Goal: Find specific page/section: Find specific page/section

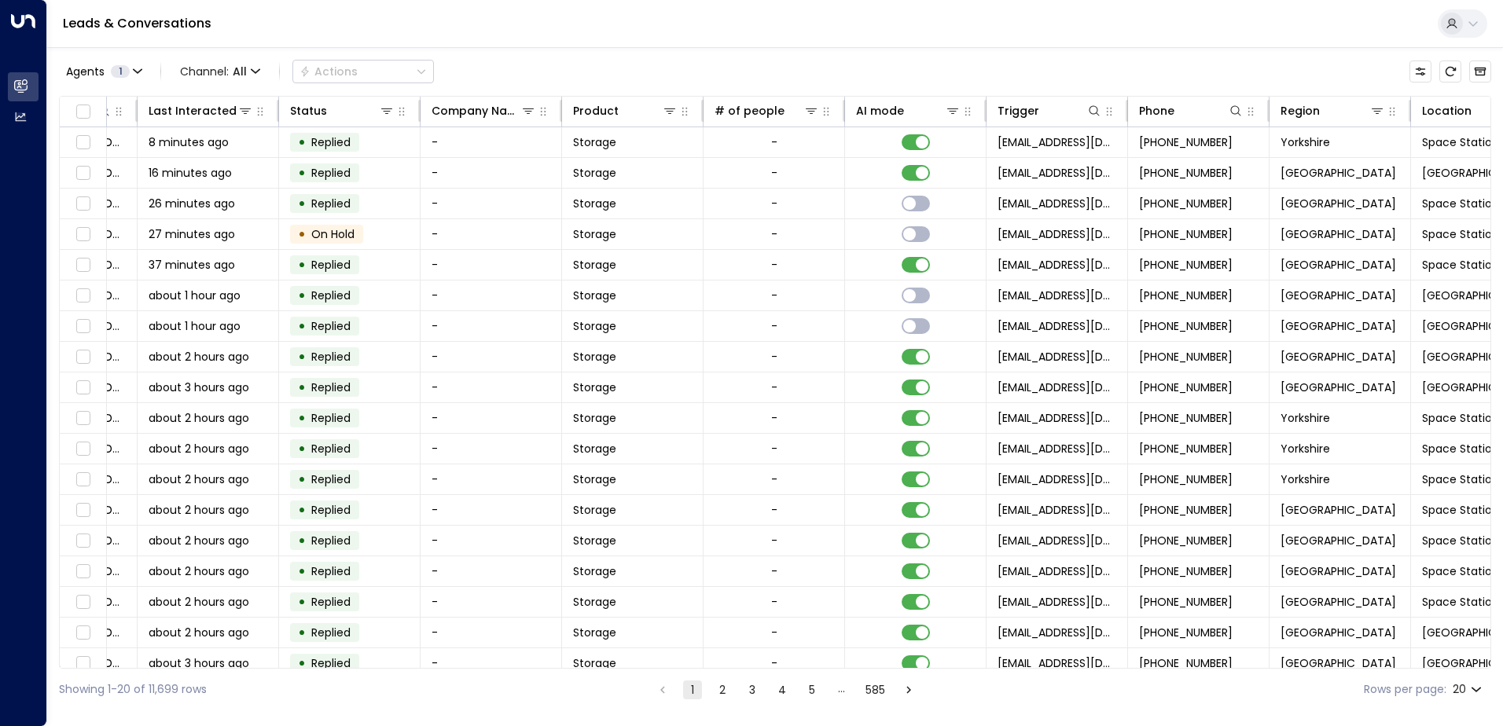
scroll to position [0, 321]
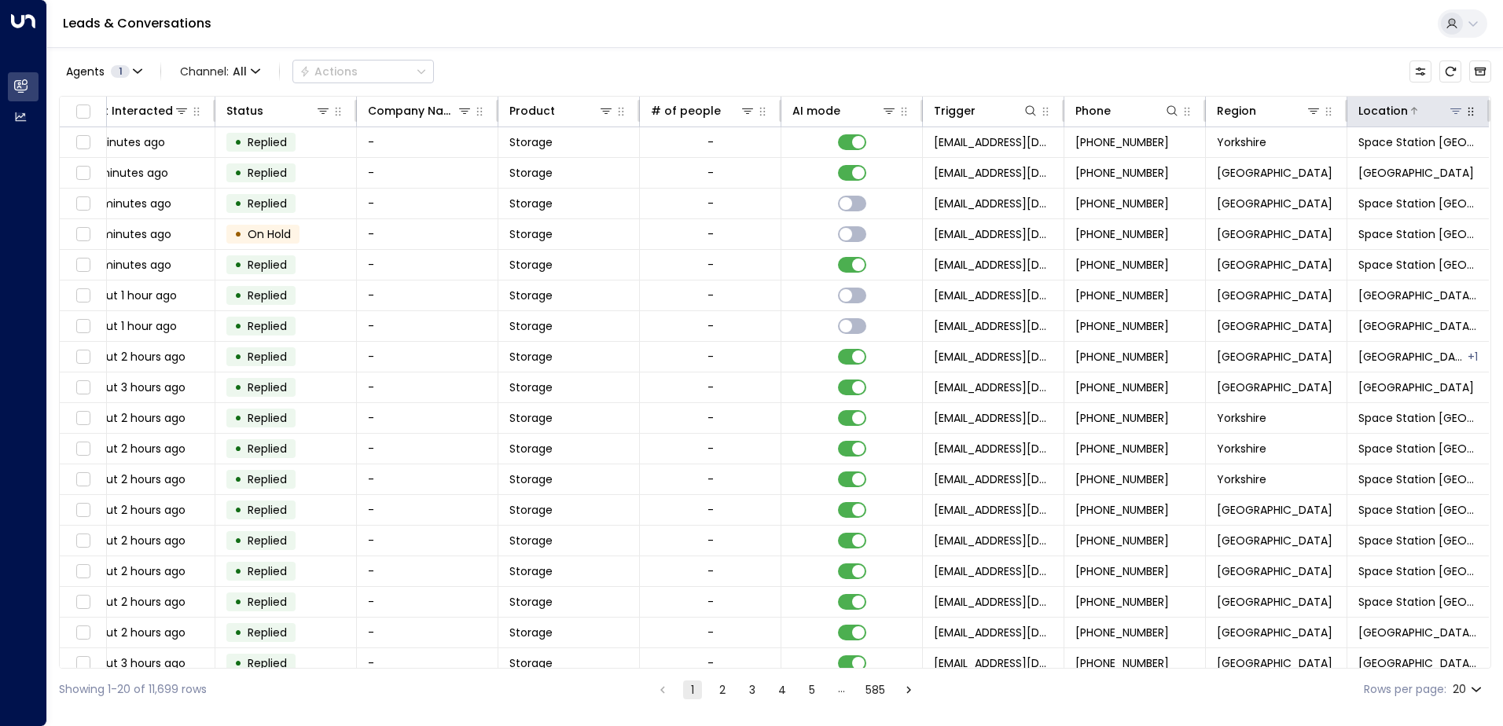
click at [1453, 112] on icon at bounding box center [1455, 111] width 11 height 6
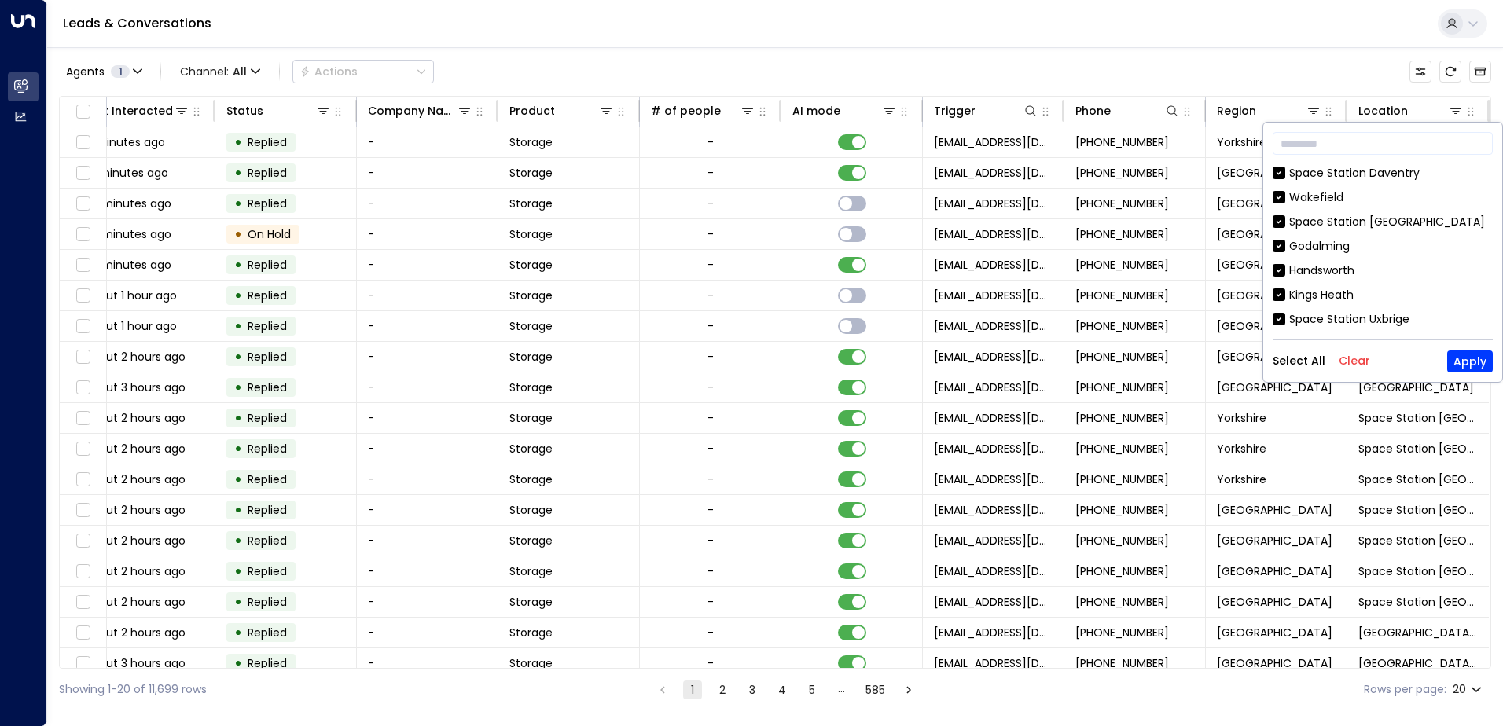
click at [1351, 362] on button "Clear" at bounding box center [1354, 361] width 31 height 13
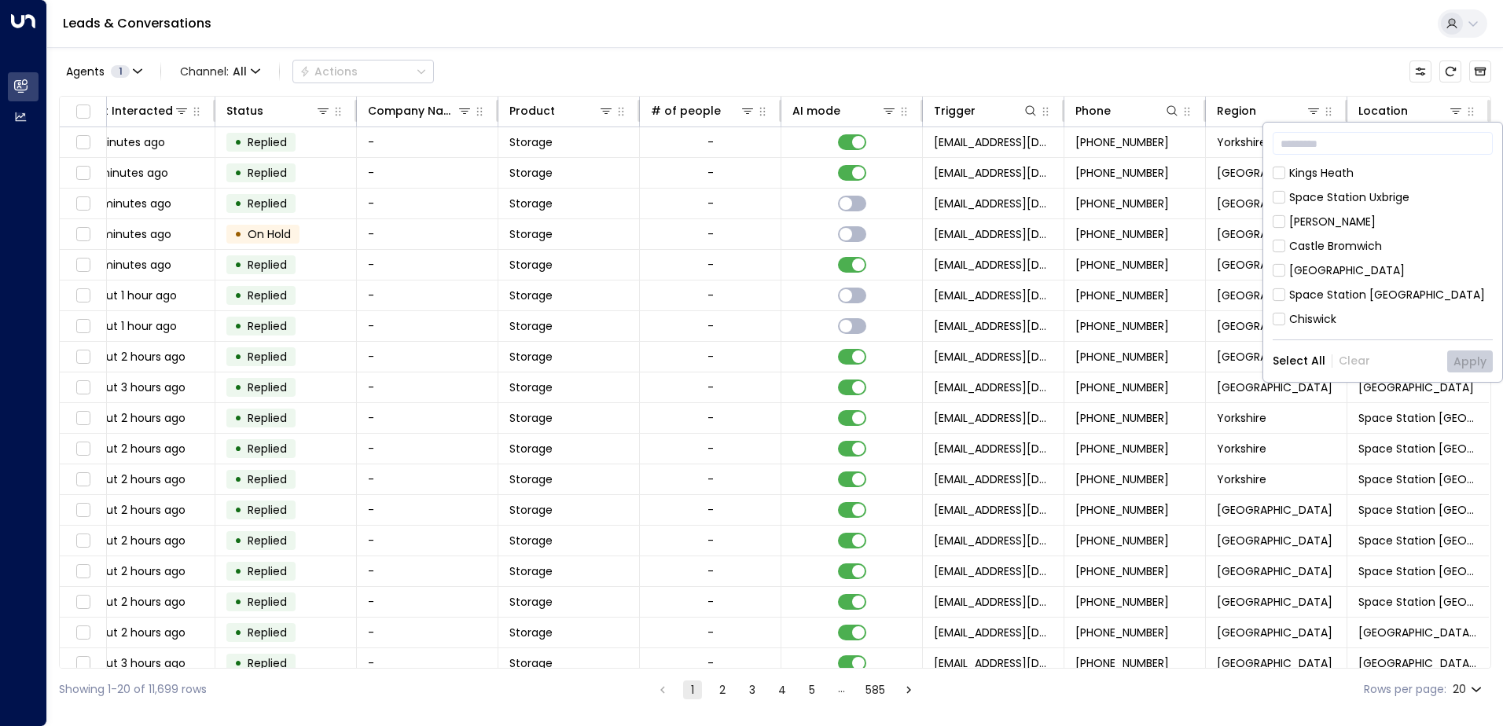
scroll to position [157, 0]
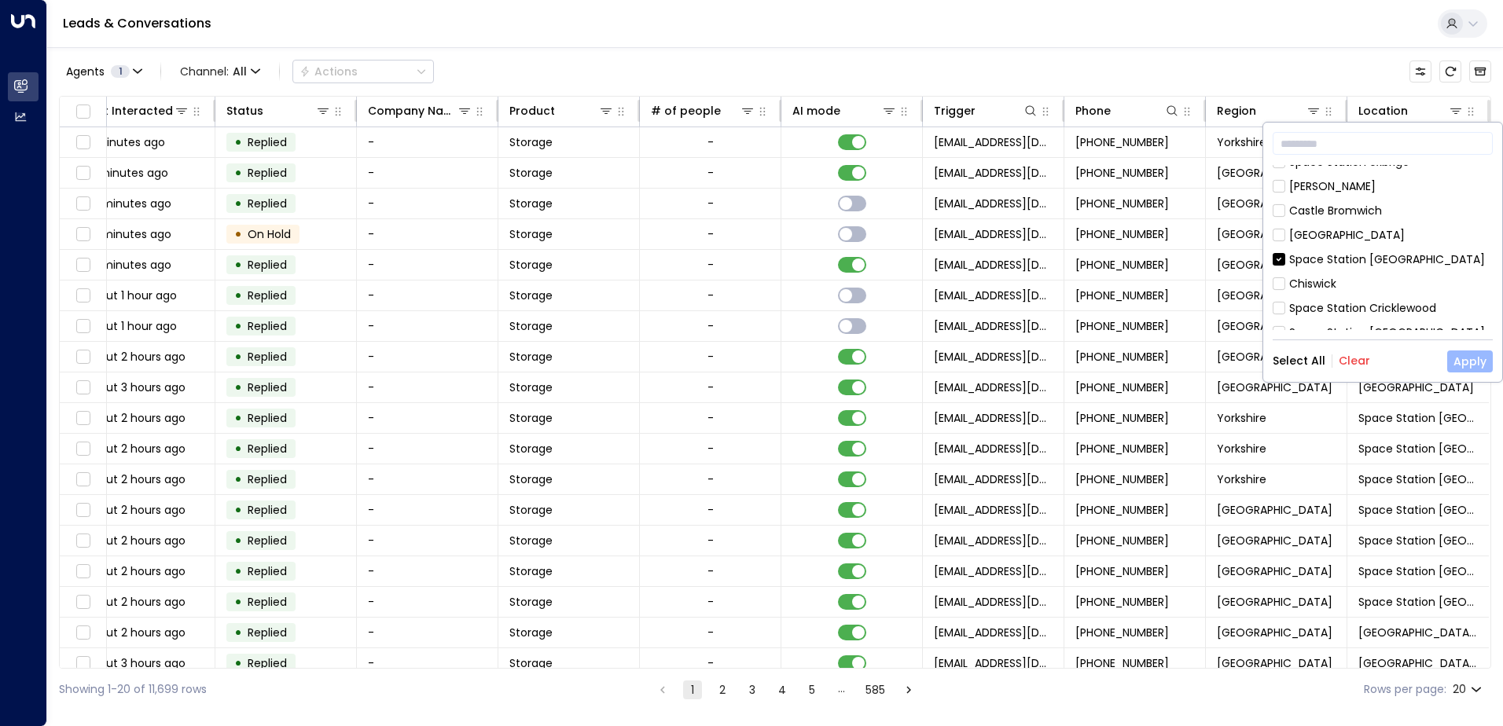
click at [1469, 359] on button "Apply" at bounding box center [1470, 362] width 46 height 22
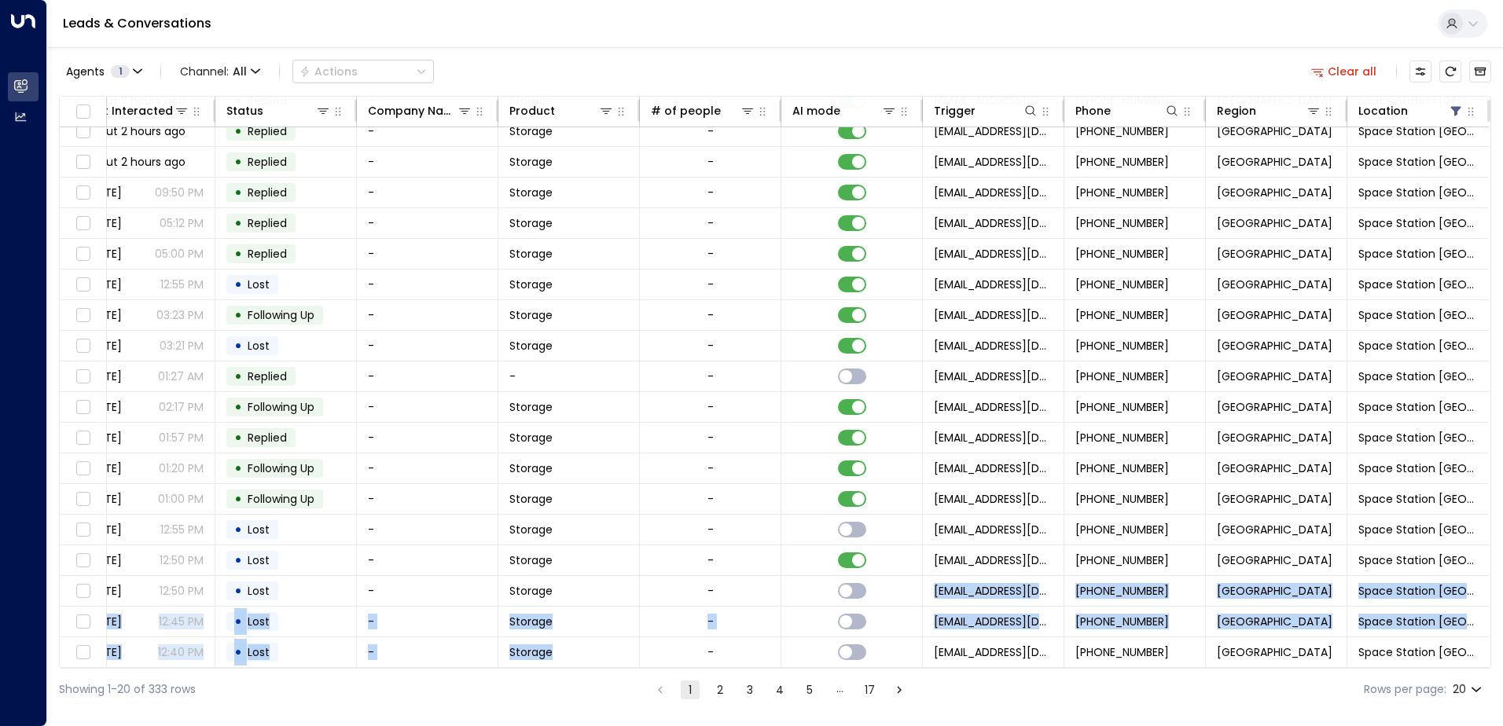
drag, startPoint x: 754, startPoint y: 666, endPoint x: 697, endPoint y: 664, distance: 57.4
click at [697, 664] on div "Lead Name Lead Email Last Interacted Status Company Name Product # of people AI…" at bounding box center [775, 382] width 1432 height 573
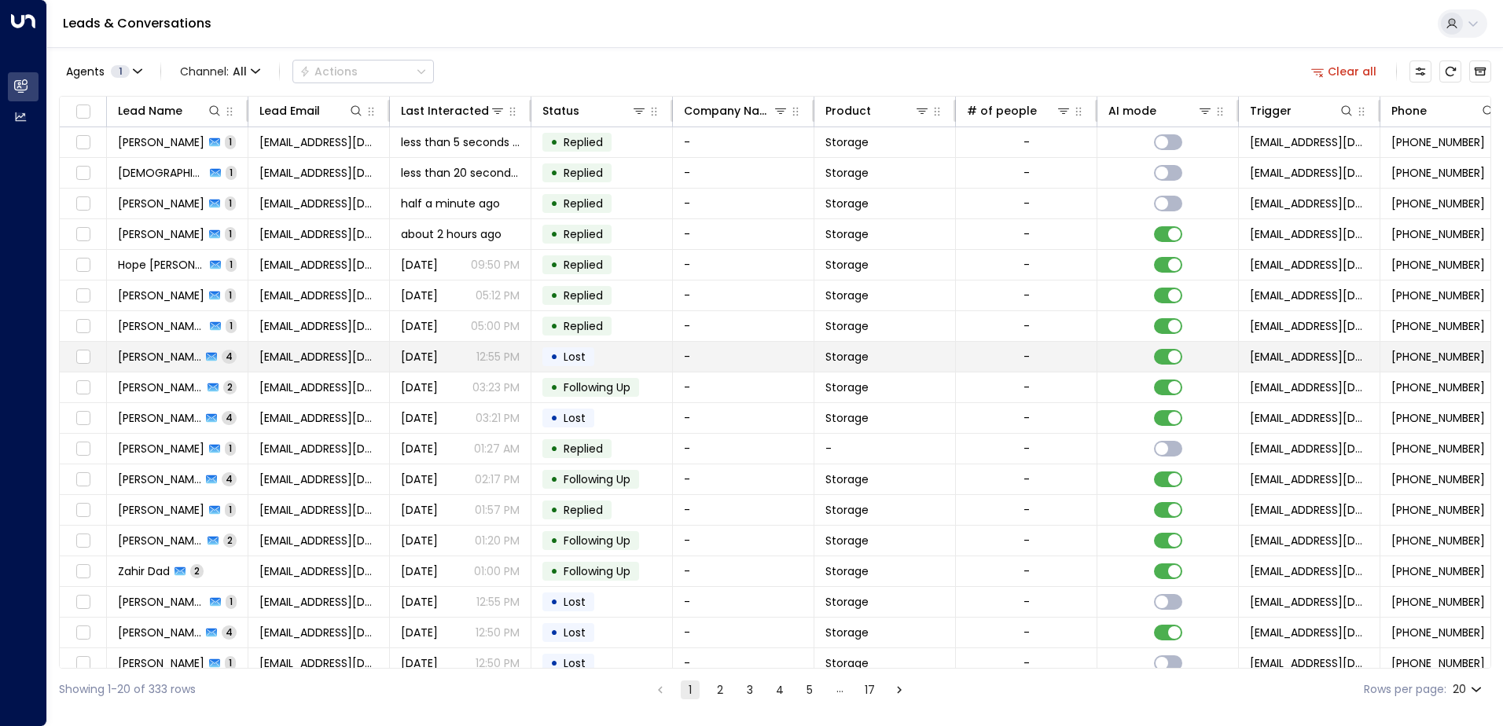
click at [206, 358] on icon at bounding box center [211, 357] width 11 height 9
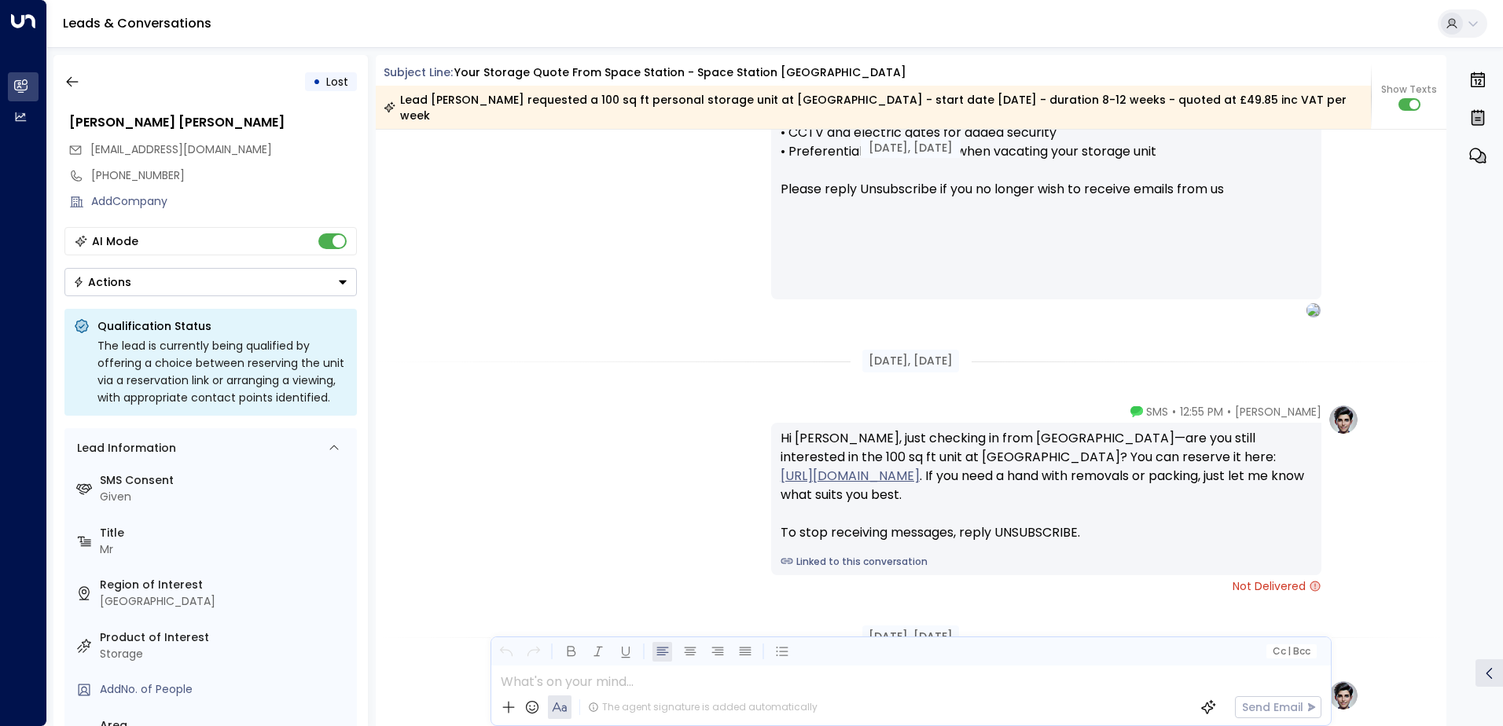
scroll to position [1289, 0]
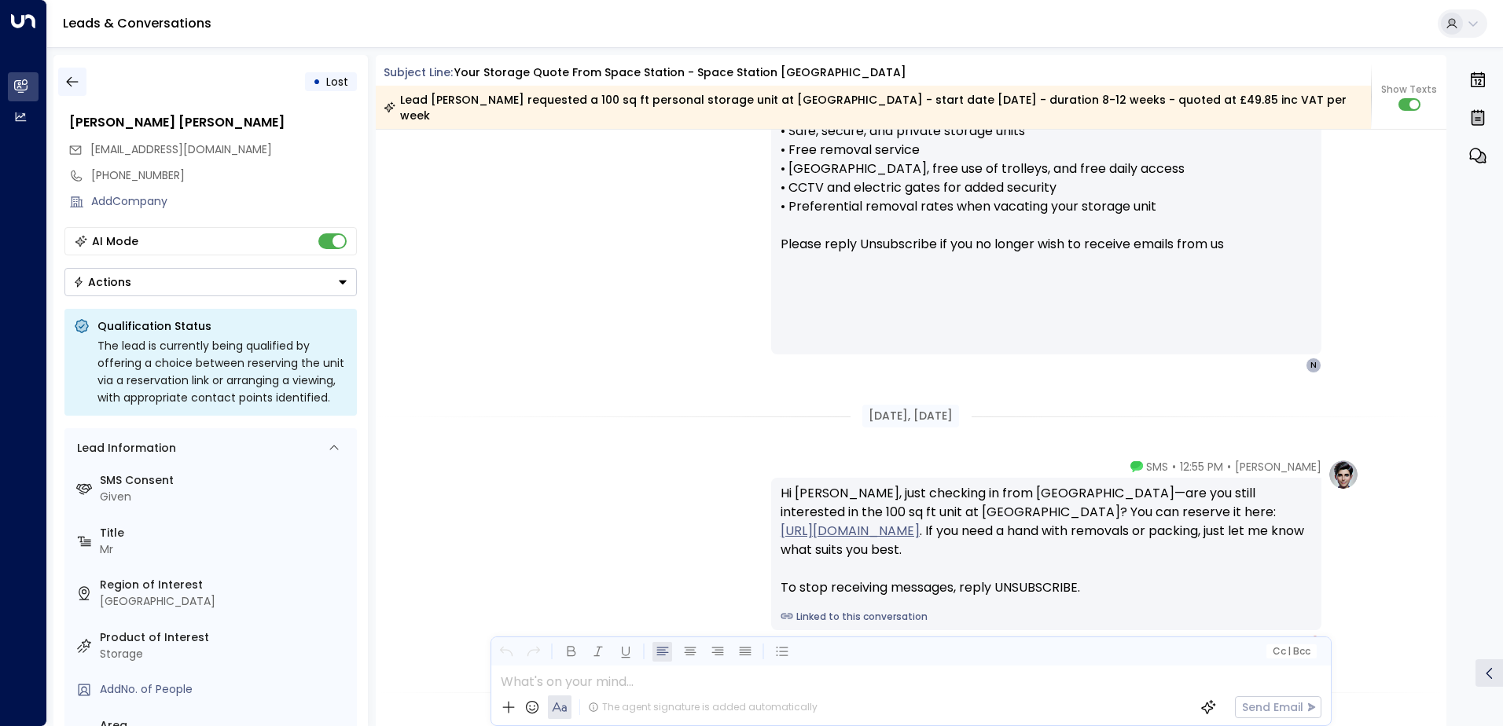
click at [70, 80] on icon "button" at bounding box center [72, 82] width 16 height 16
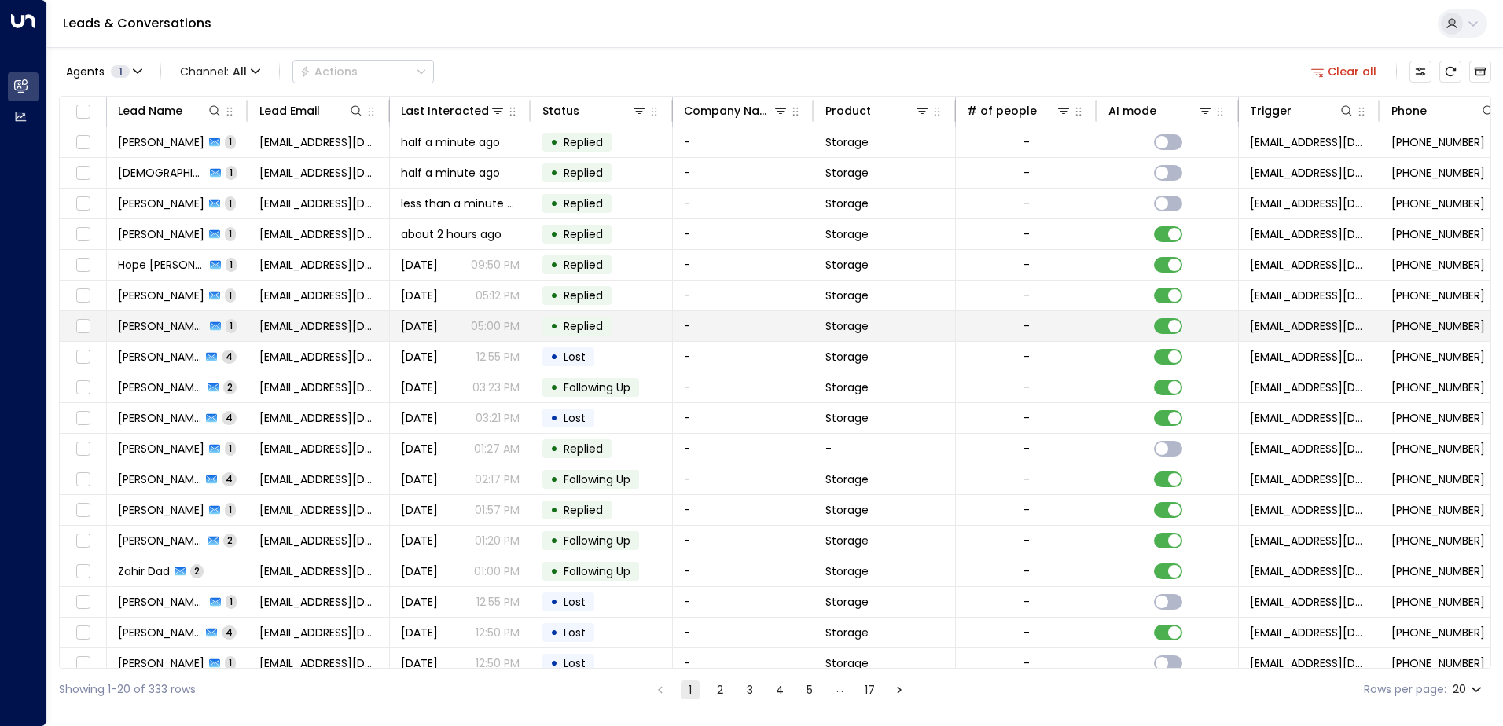
click at [158, 321] on span "[PERSON_NAME] [PERSON_NAME]" at bounding box center [161, 326] width 87 height 16
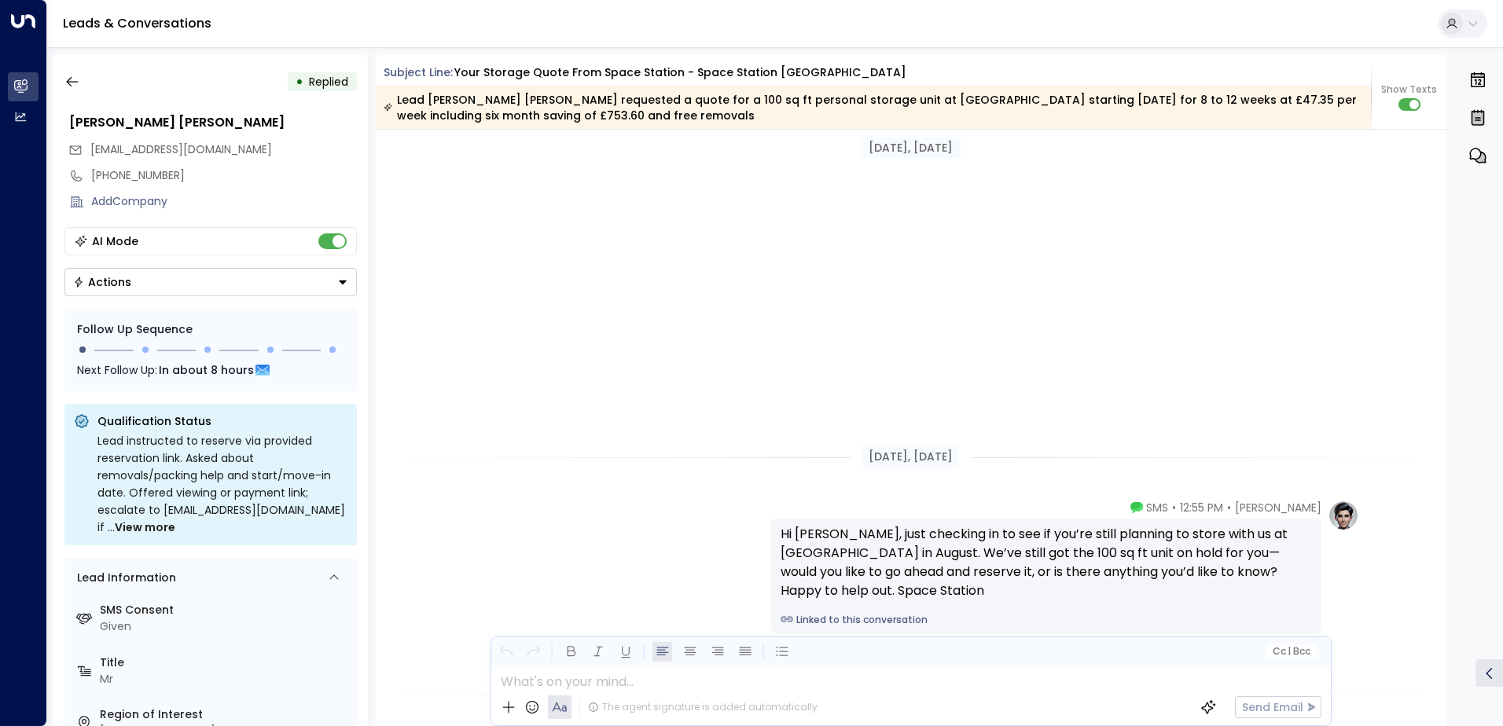
scroll to position [267, 0]
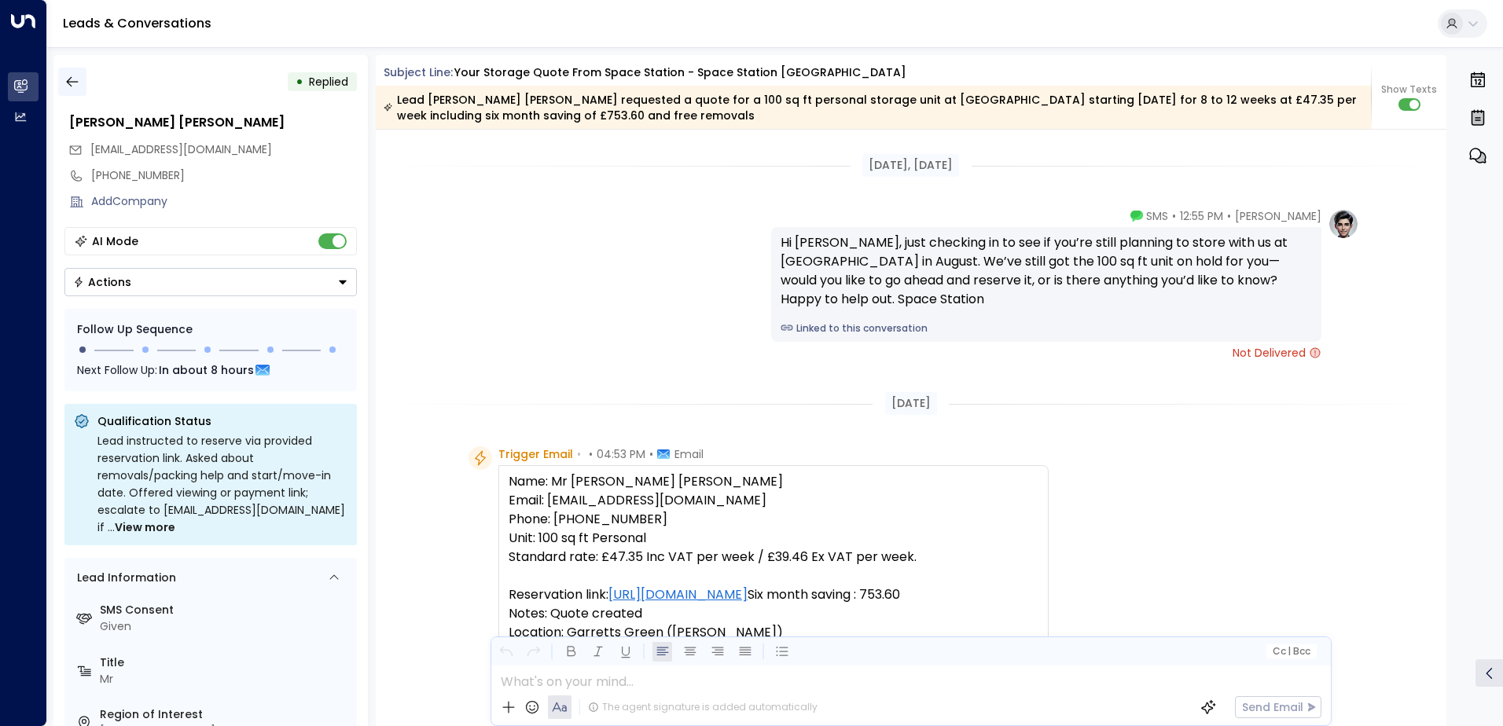
click at [71, 84] on icon "button" at bounding box center [72, 82] width 16 height 16
